Goal: Entertainment & Leisure: Consume media (video, audio)

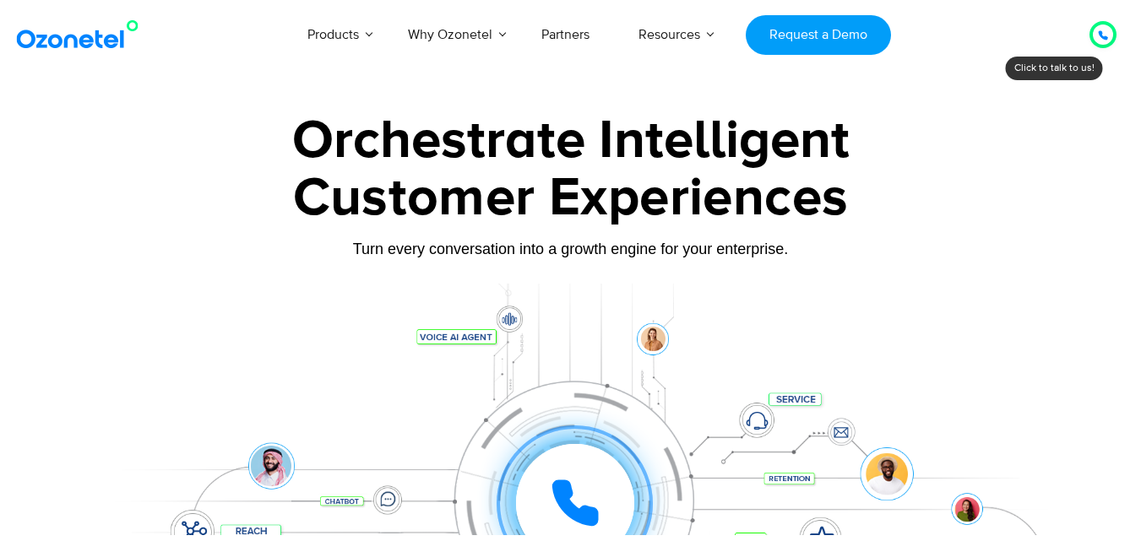
scroll to position [462, 0]
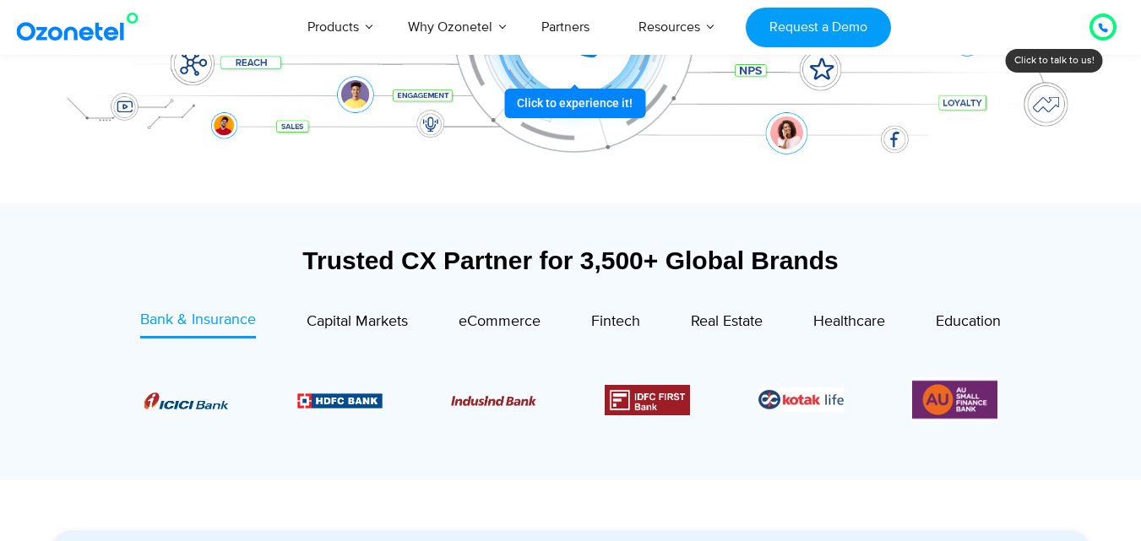
click at [594, 35] on div "Click to experience it! Call in progress... 1 2 3 4 5 6 7 8 9 # 0" at bounding box center [575, 35] width 1047 height 0
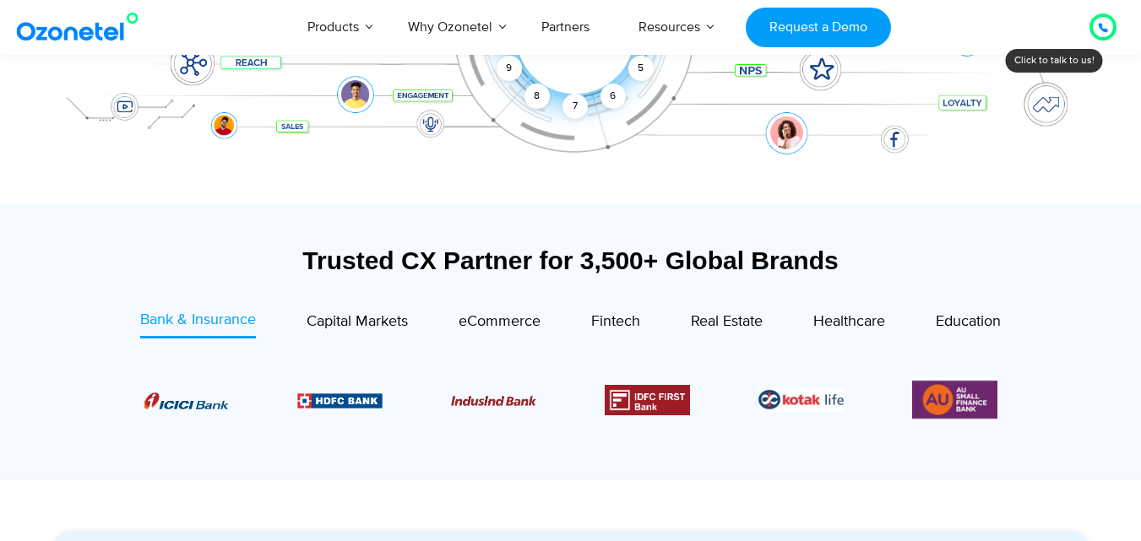
click at [594, 123] on div "Click to end call Call in progress... 1 2 3 4 5 6 7 8 9 # 0" at bounding box center [571, 0] width 1056 height 287
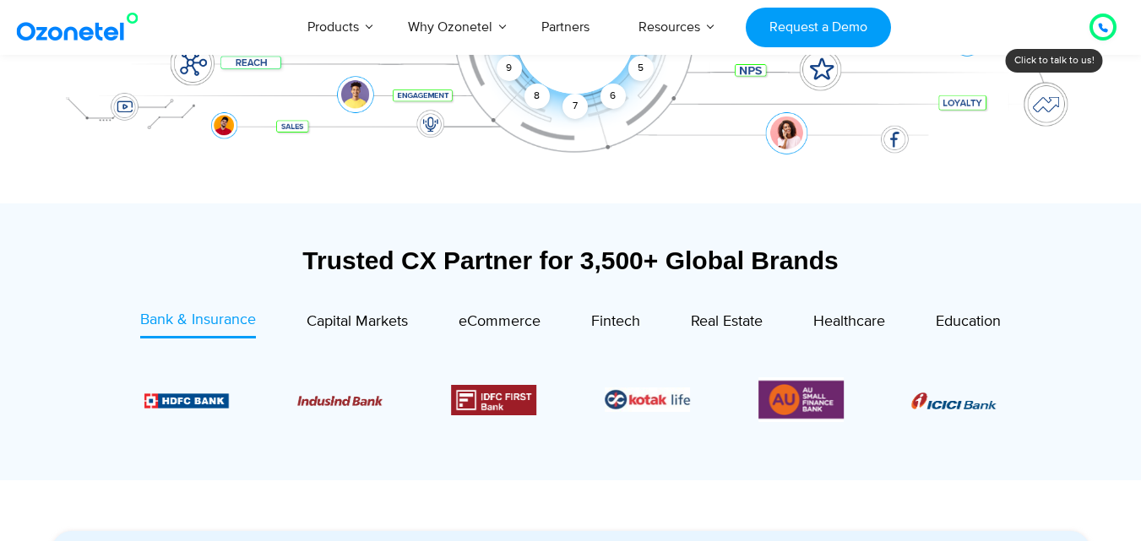
click at [601, 157] on div at bounding box center [571, 9] width 1056 height 389
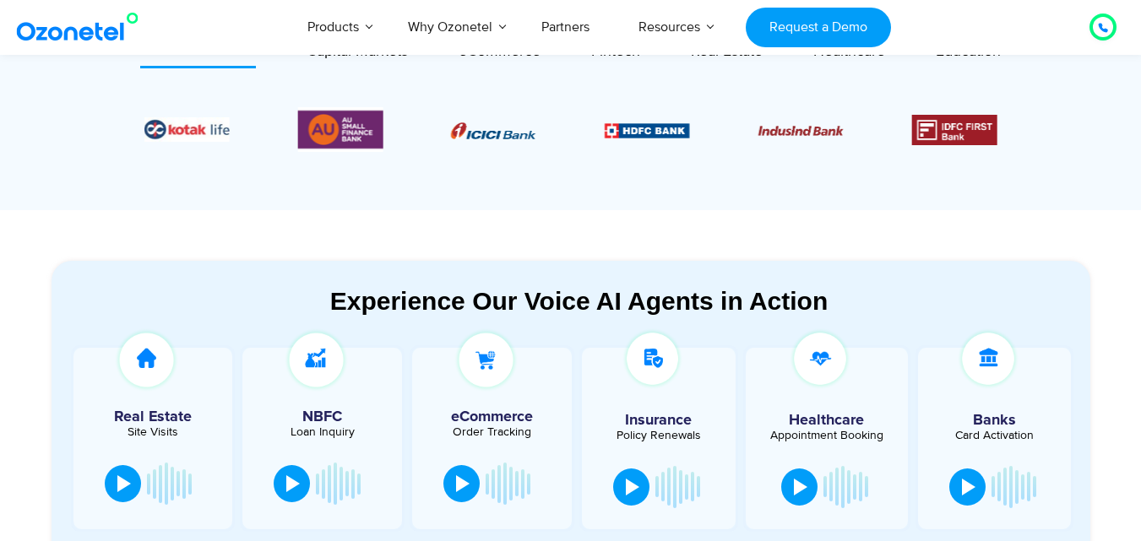
scroll to position [766, 0]
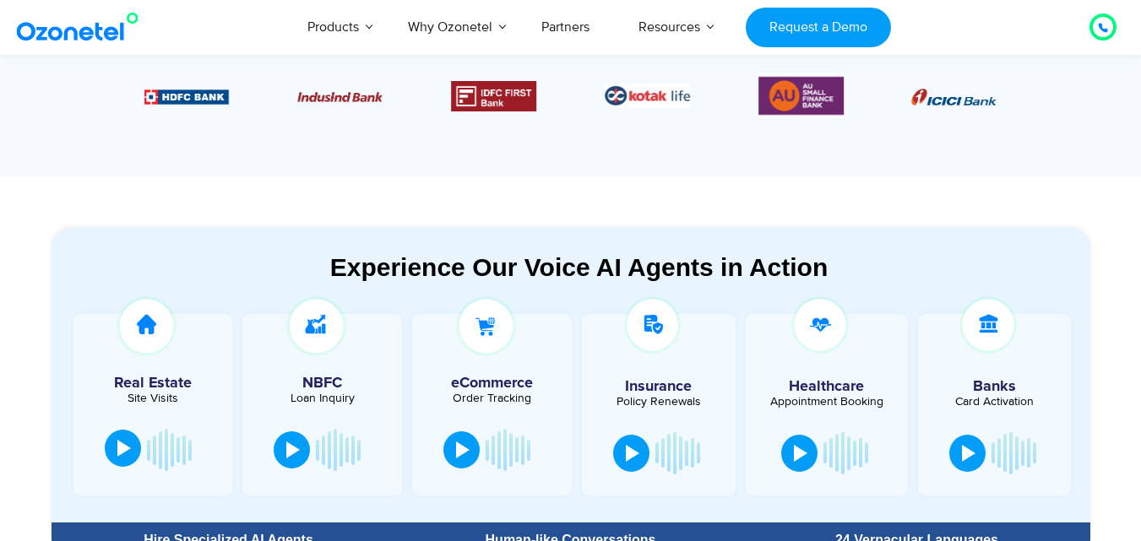
click at [110, 454] on button at bounding box center [123, 448] width 36 height 37
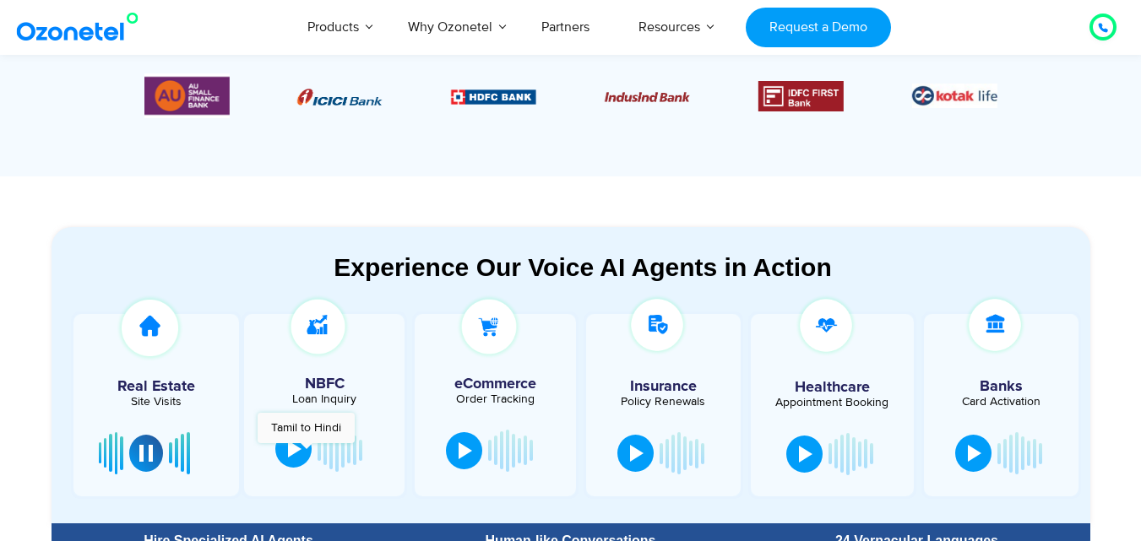
click at [306, 452] on button at bounding box center [293, 449] width 36 height 37
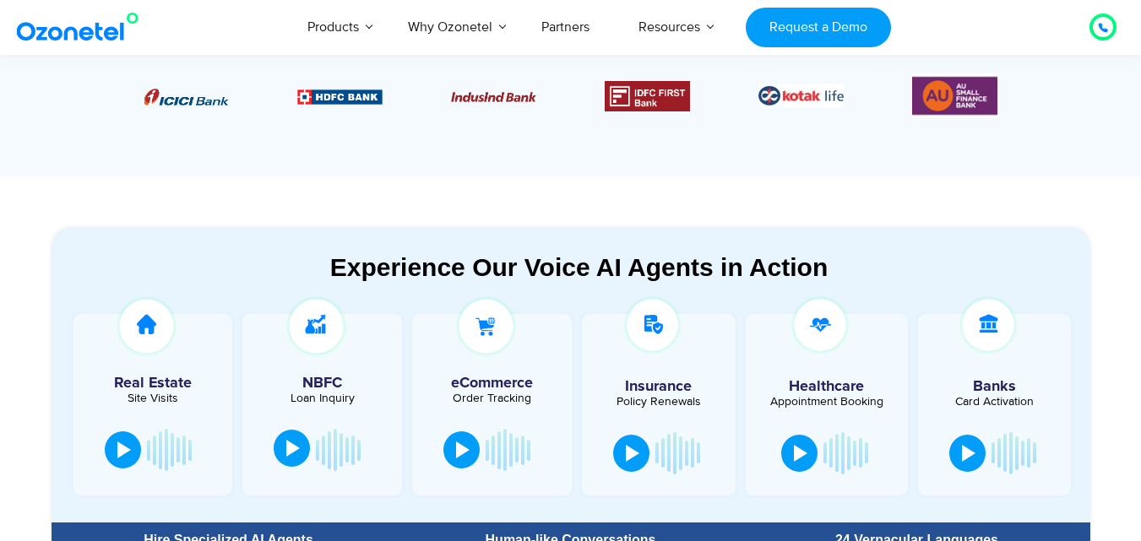
click at [306, 453] on button at bounding box center [292, 448] width 36 height 37
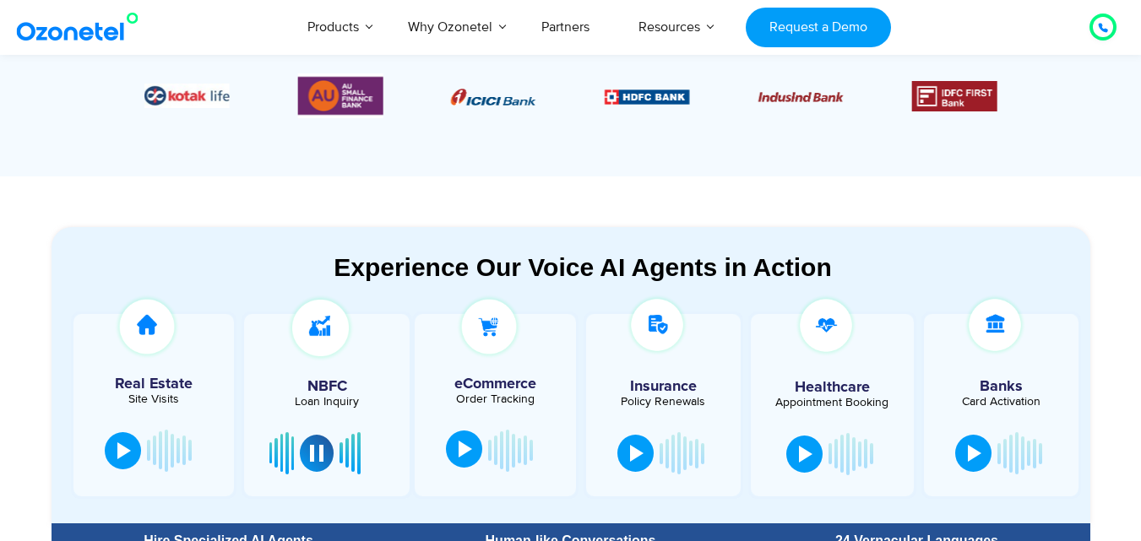
click at [468, 462] on button at bounding box center [464, 449] width 36 height 37
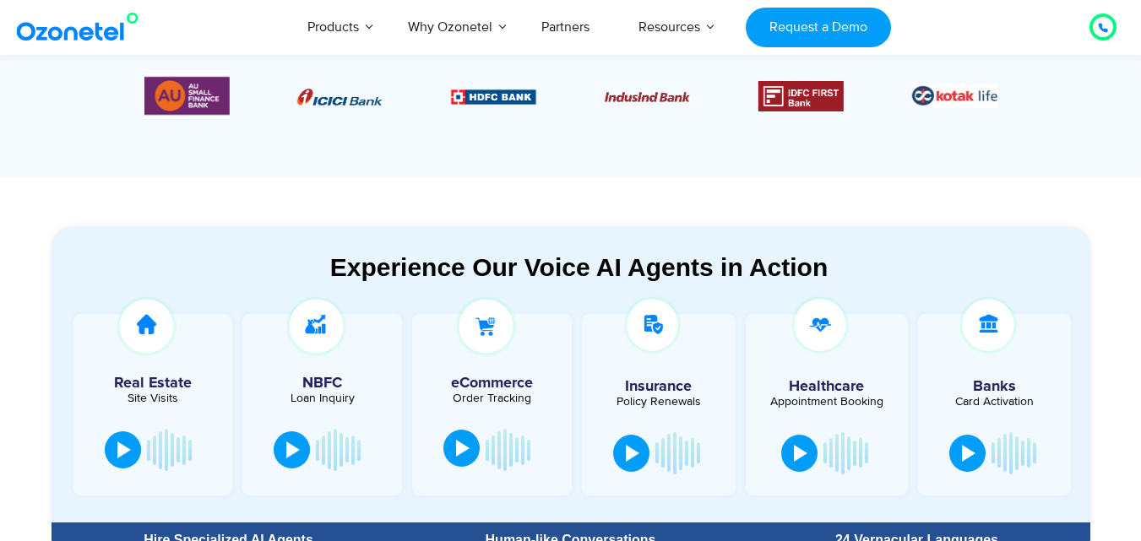
click at [468, 461] on button at bounding box center [461, 448] width 36 height 37
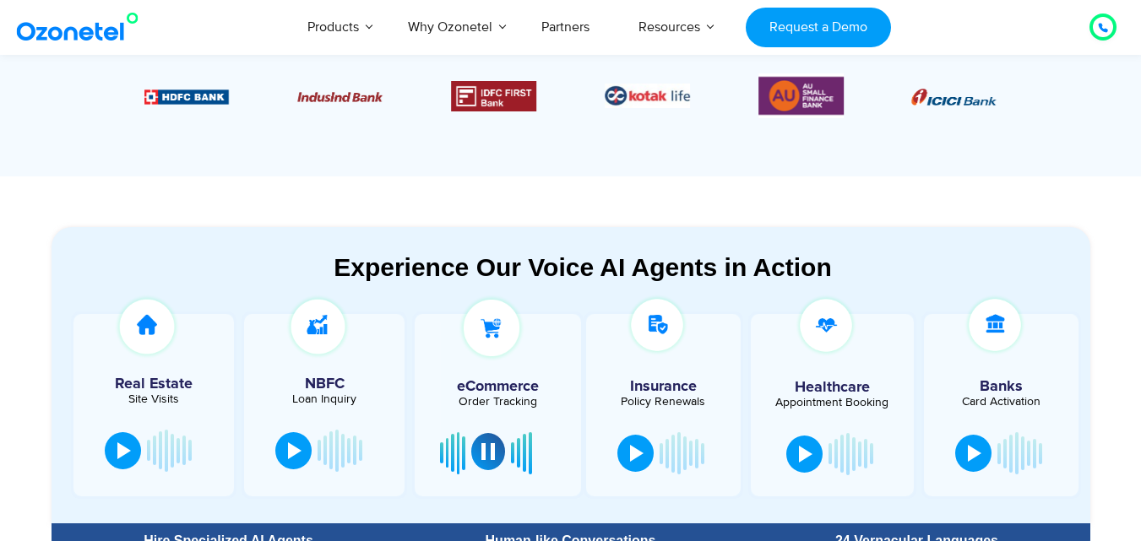
click at [491, 454] on div at bounding box center [488, 451] width 14 height 17
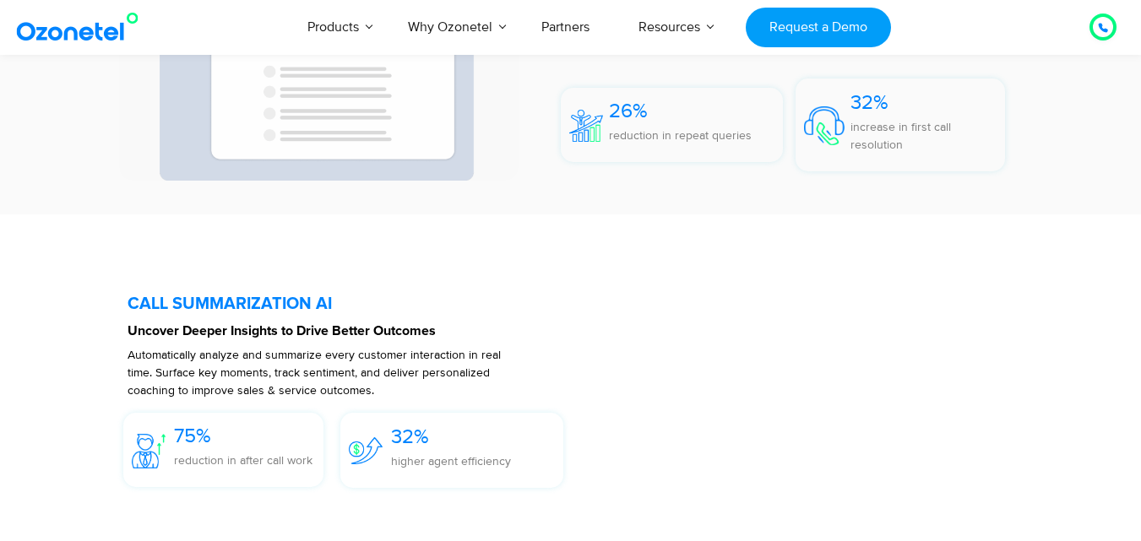
scroll to position [3773, 0]
